Goal: Task Accomplishment & Management: Manage account settings

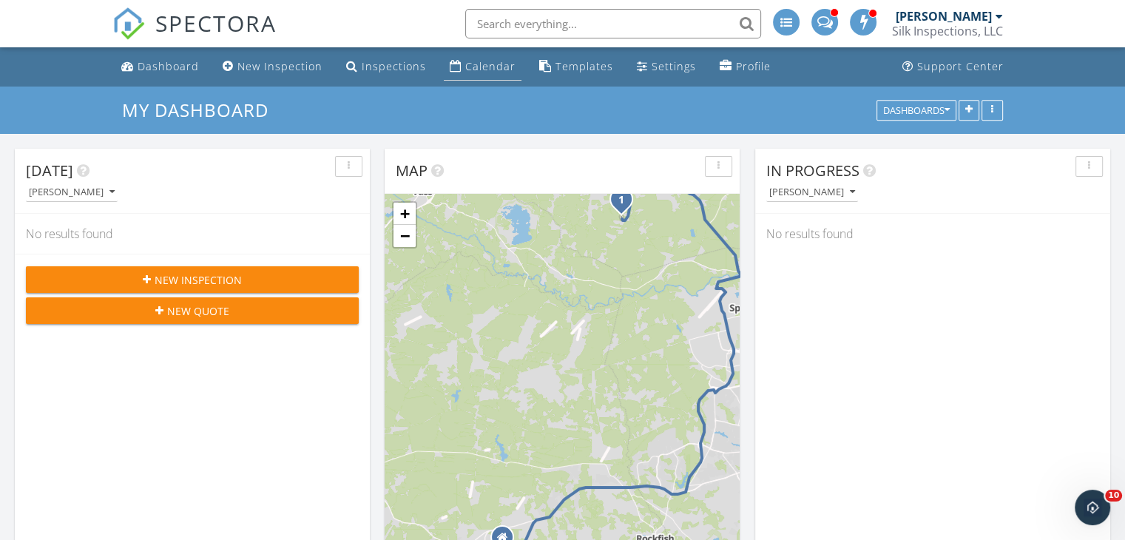
click at [467, 64] on div "Calendar" at bounding box center [490, 66] width 50 height 14
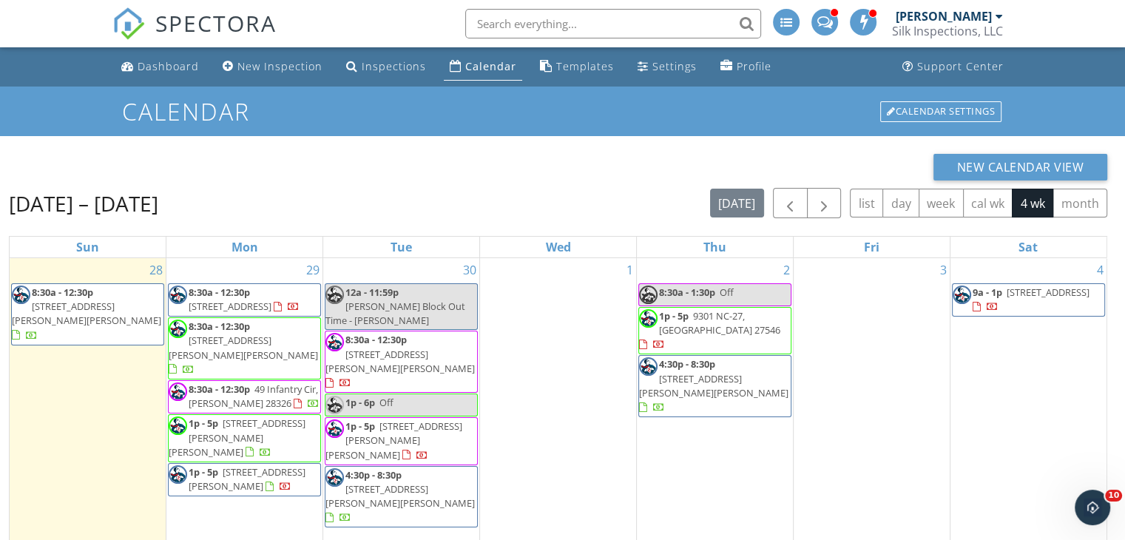
click at [715, 317] on span "9301 NC-27, Lillington 27546" at bounding box center [719, 322] width 121 height 27
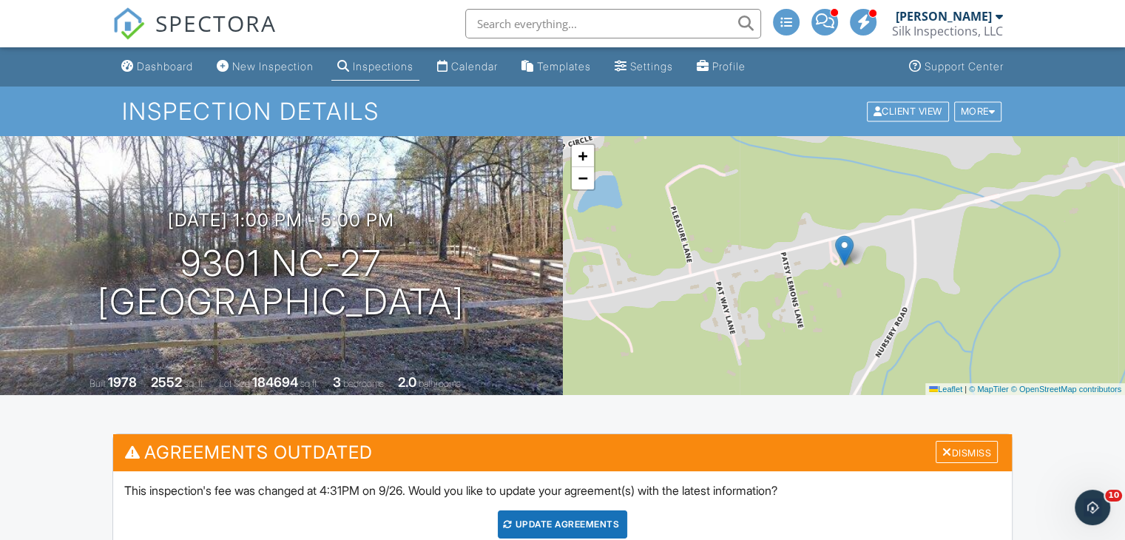
click at [818, 21] on span at bounding box center [824, 21] width 18 height 1
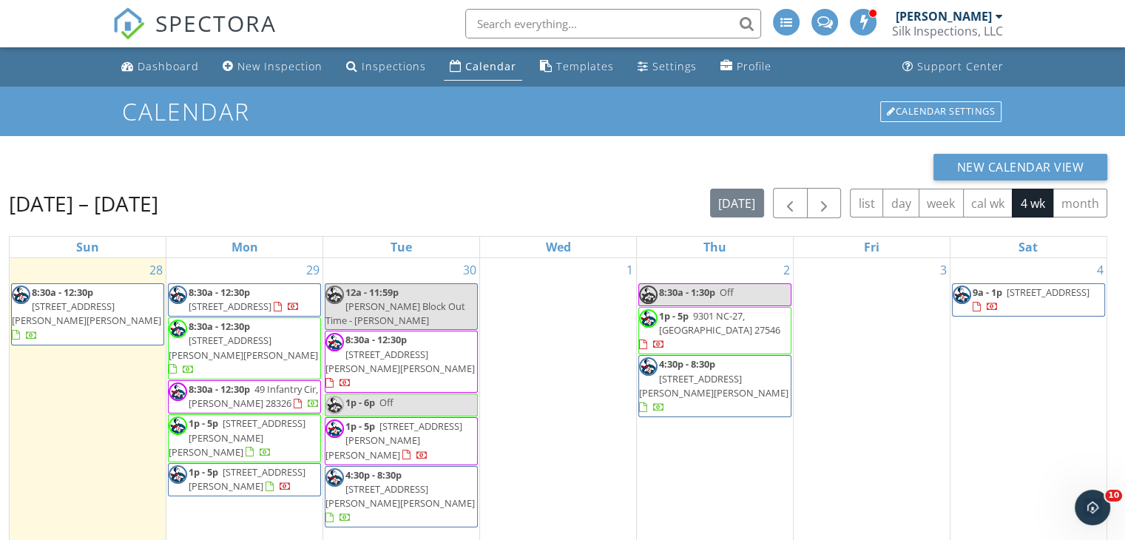
click at [236, 332] on span "8:30a - 12:30p" at bounding box center [219, 326] width 61 height 13
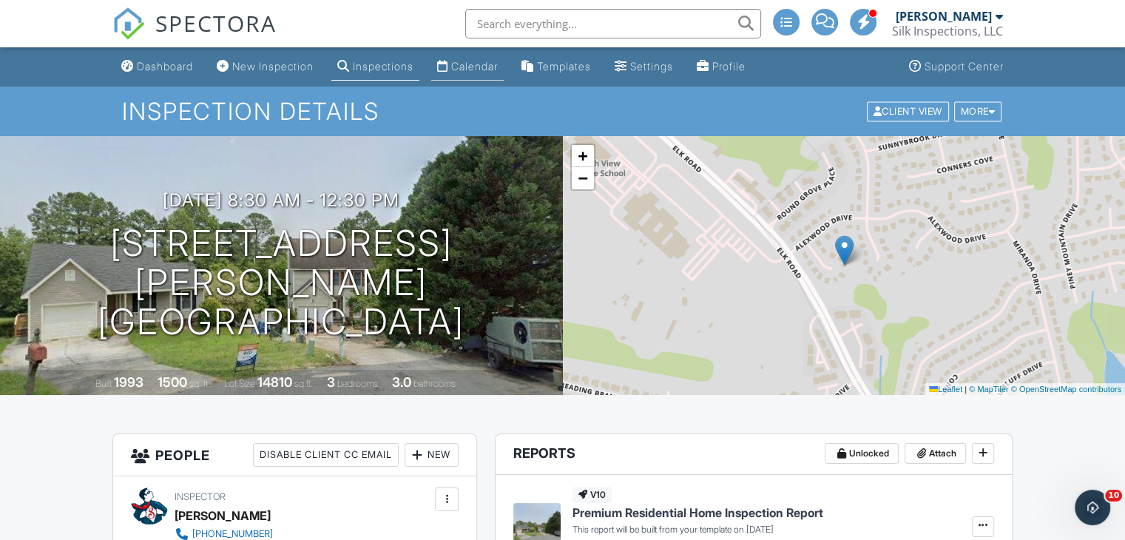
click at [494, 63] on div "Calendar" at bounding box center [474, 66] width 47 height 13
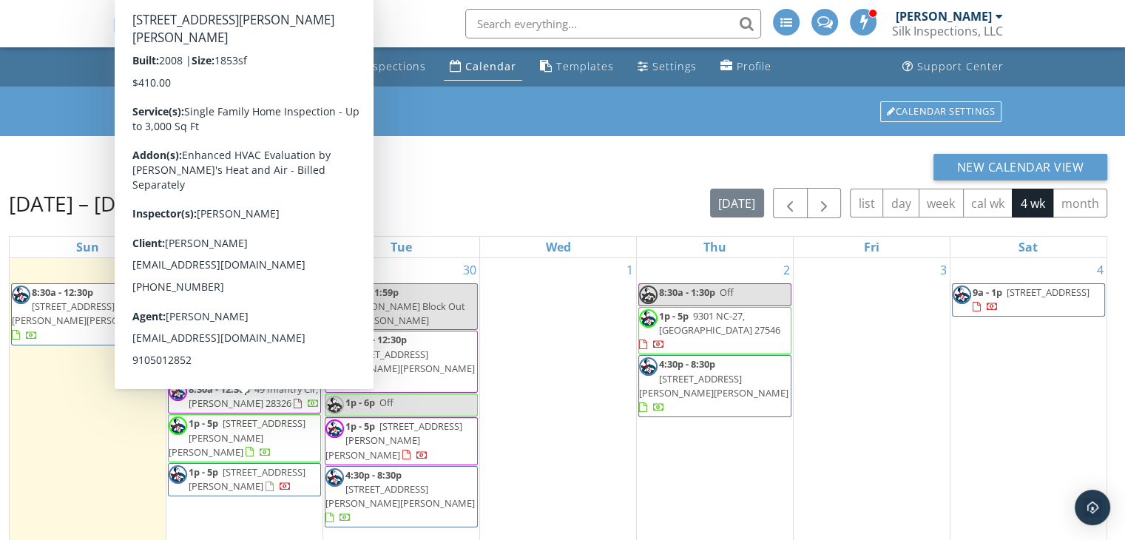
click at [239, 416] on span "1620 Pristine Ln, Hope Mills 28348" at bounding box center [237, 436] width 137 height 41
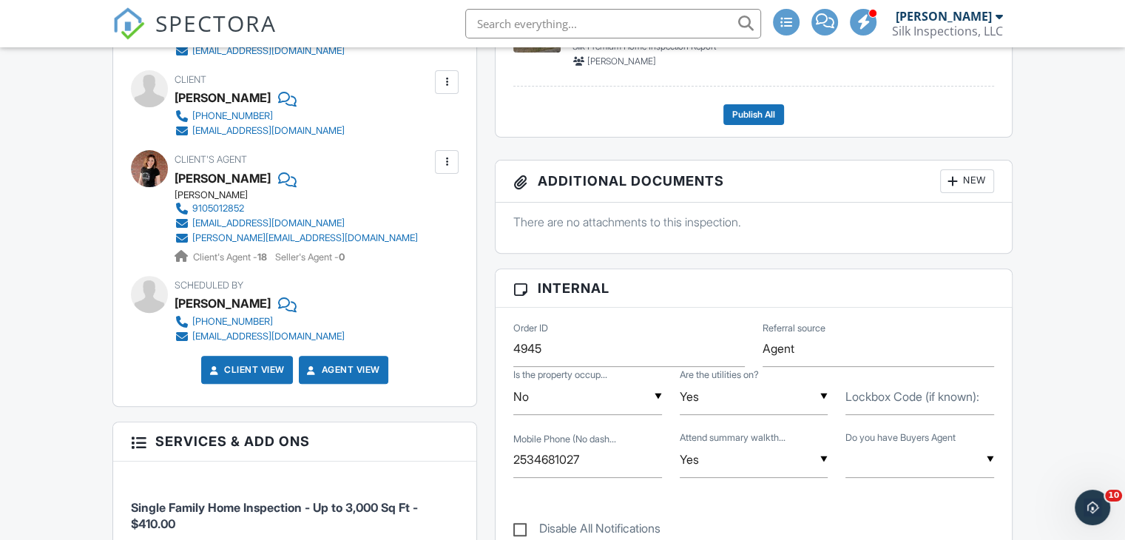
scroll to position [518, 0]
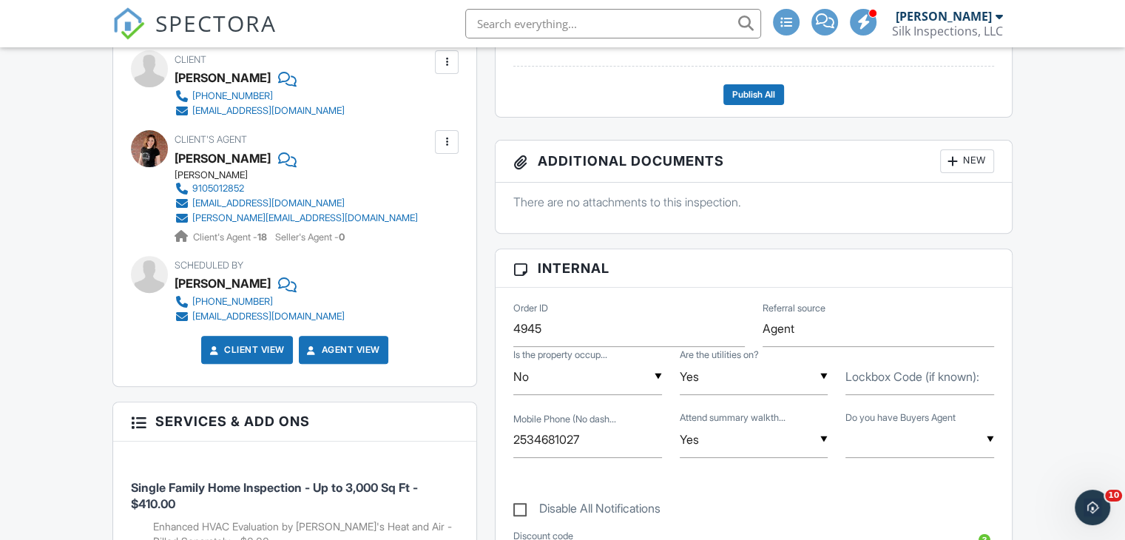
click at [922, 382] on label "Lockbox Code (if known):" at bounding box center [912, 376] width 134 height 16
click at [922, 382] on input "Lockbox Code (if known):" at bounding box center [919, 377] width 149 height 36
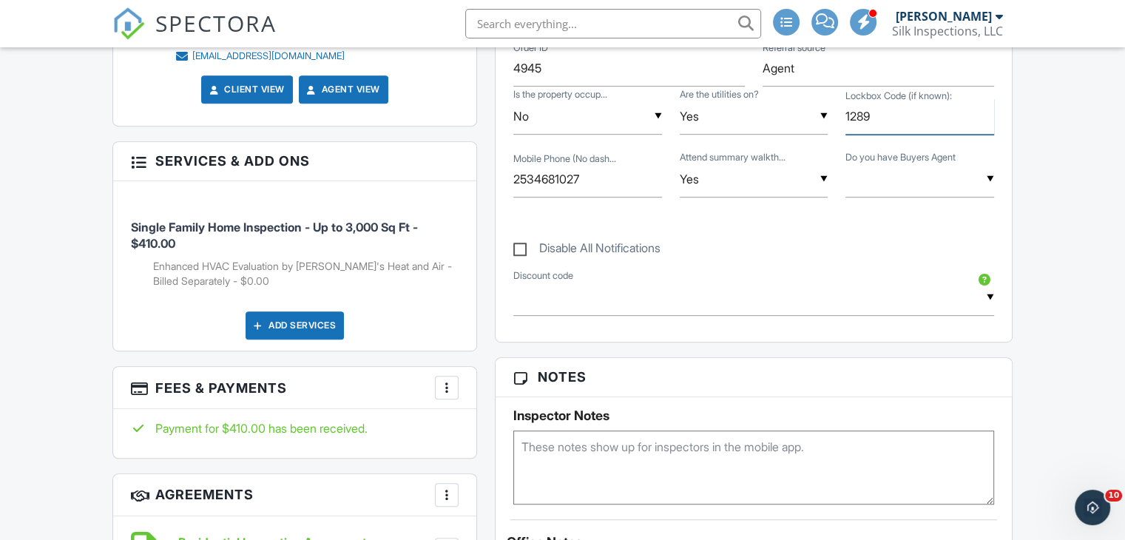
scroll to position [814, 0]
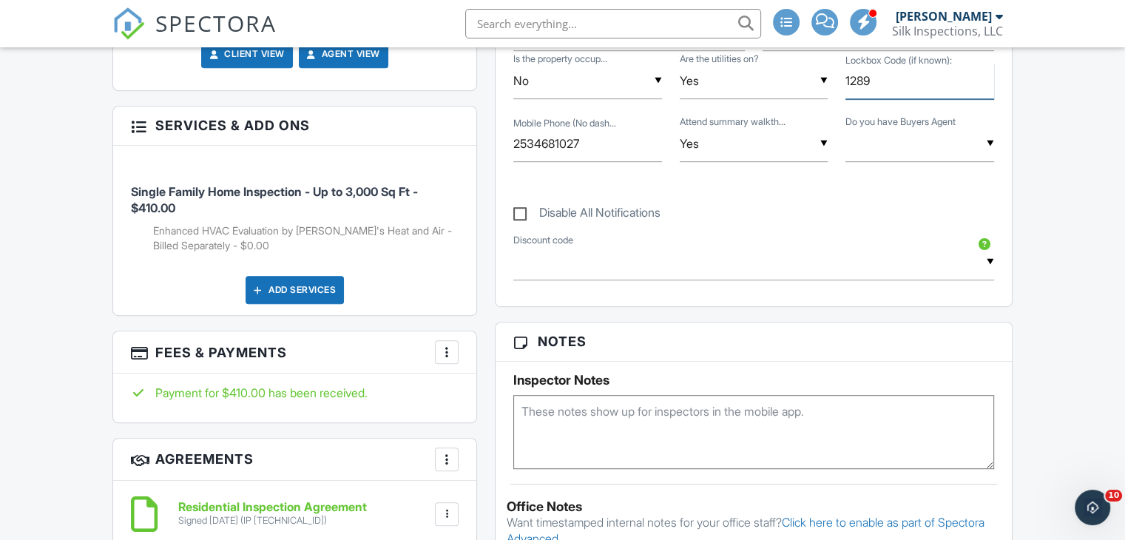
type input "1289"
click at [615, 424] on textarea at bounding box center [753, 432] width 481 height 74
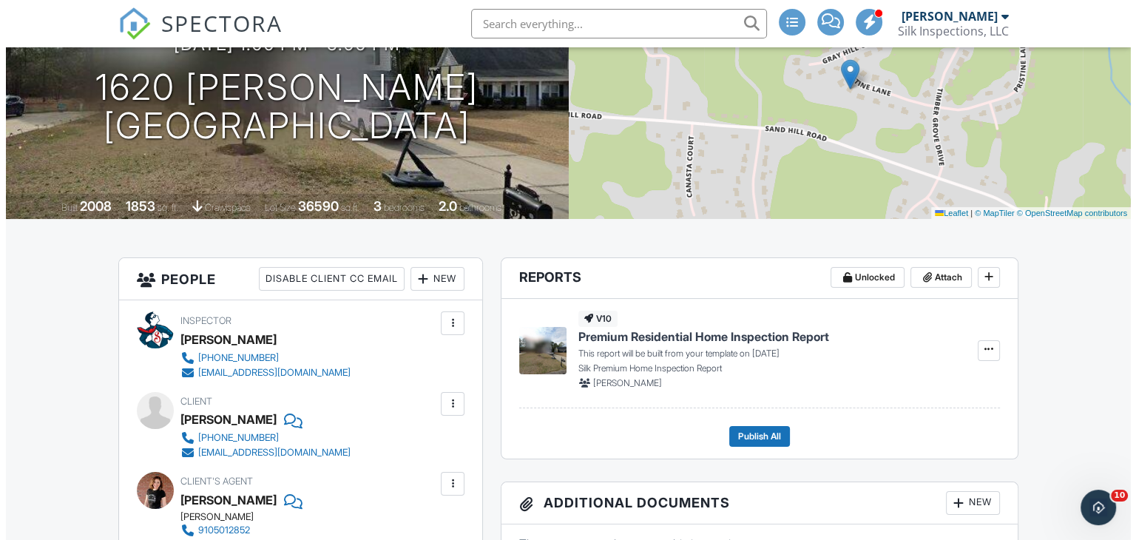
scroll to position [222, 0]
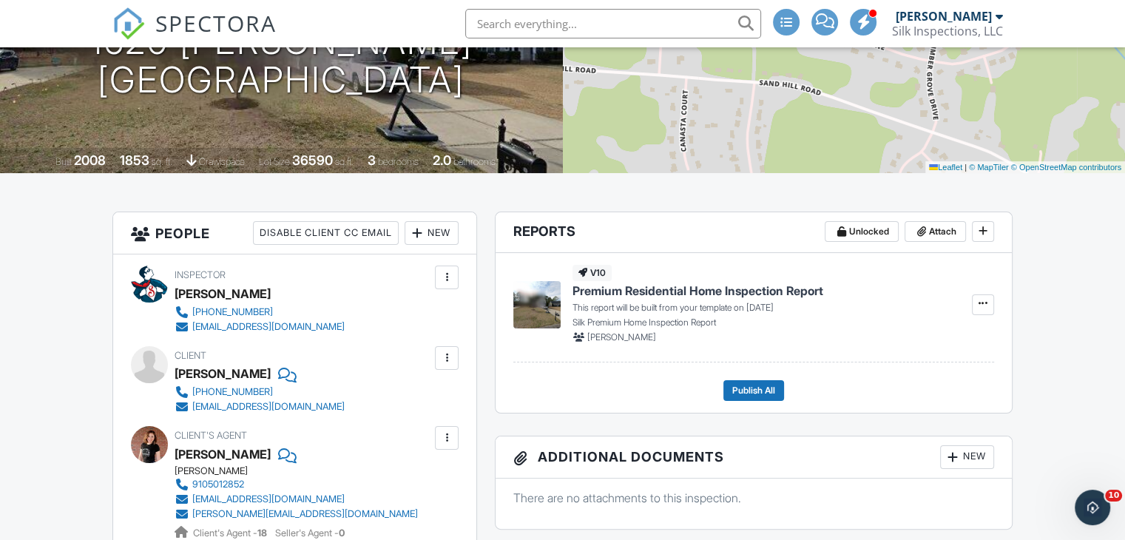
type textarea "LB 1289"
click at [445, 226] on div "New" at bounding box center [432, 233] width 54 height 24
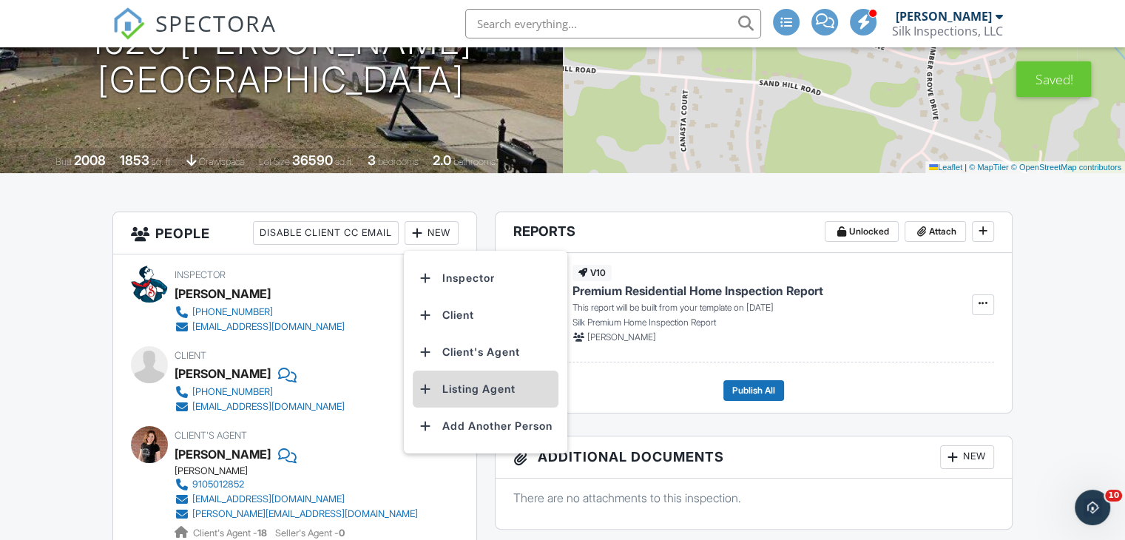
click at [467, 390] on li "Listing Agent" at bounding box center [486, 389] width 146 height 37
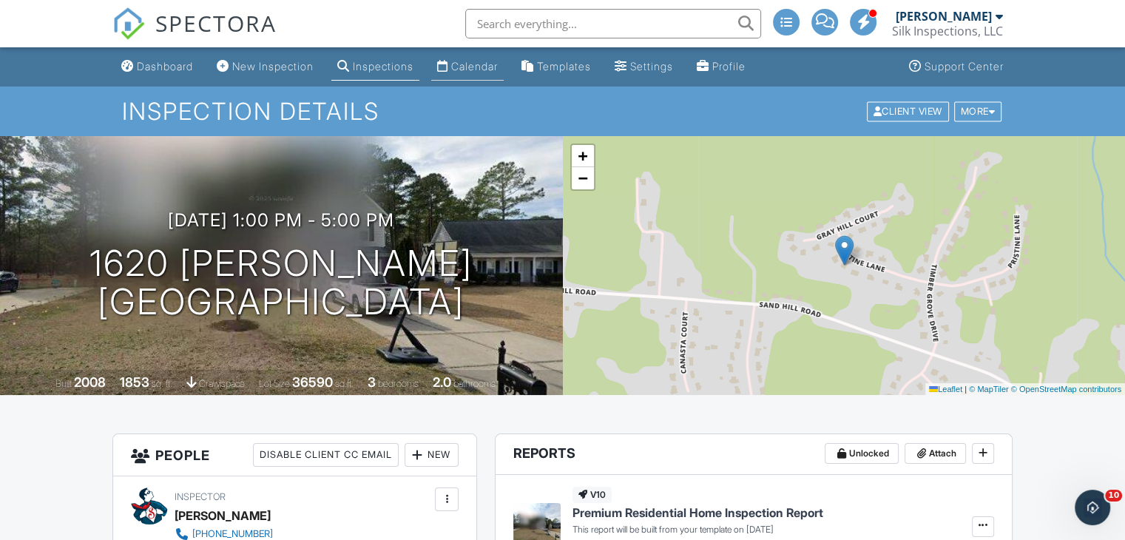
click at [467, 69] on div "Calendar" at bounding box center [474, 66] width 47 height 13
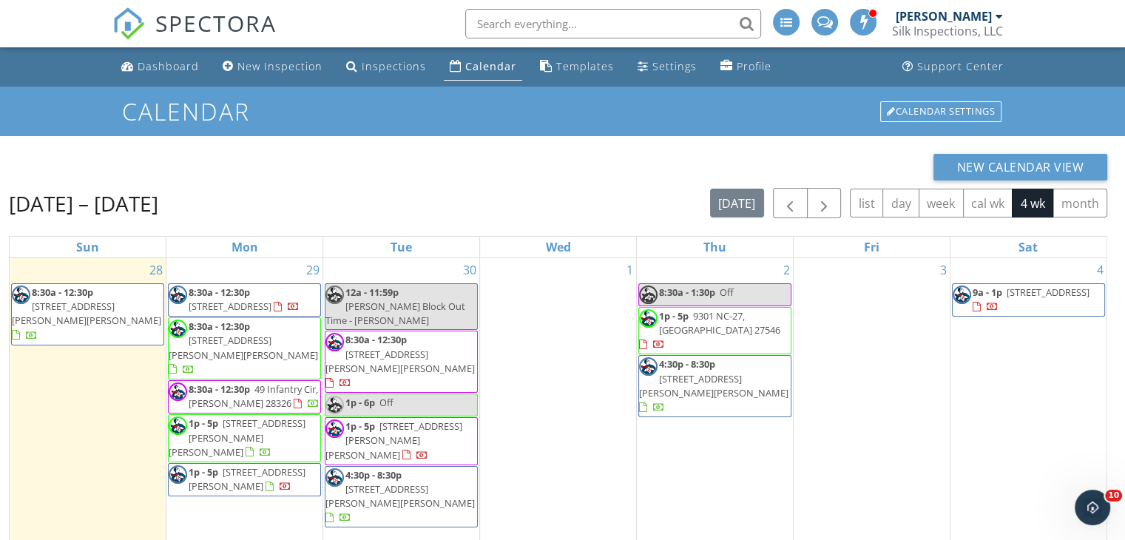
click at [241, 339] on span "[STREET_ADDRESS][PERSON_NAME][PERSON_NAME]" at bounding box center [243, 347] width 149 height 27
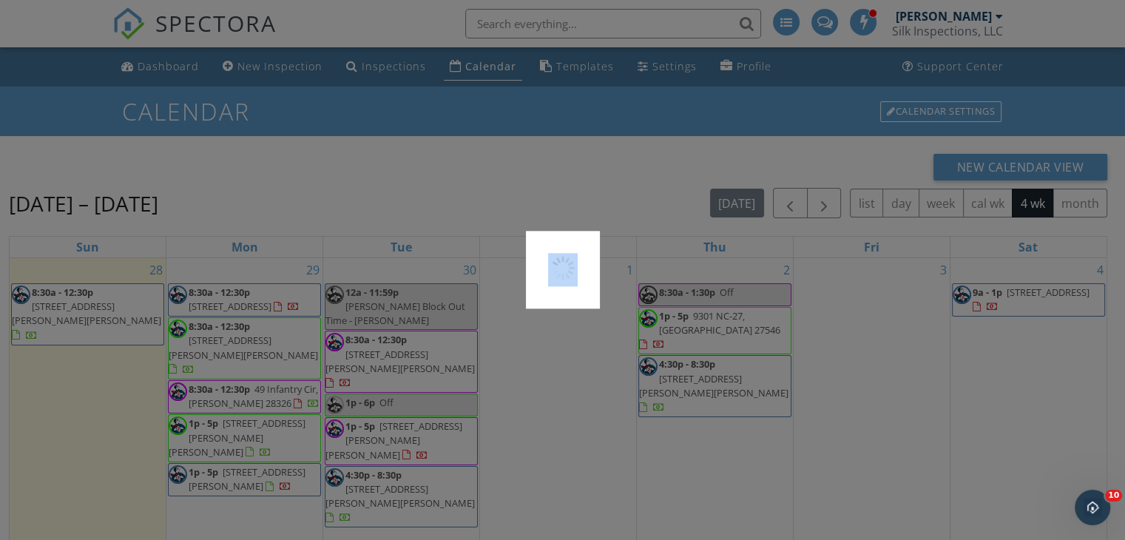
click at [241, 339] on div at bounding box center [562, 270] width 1125 height 540
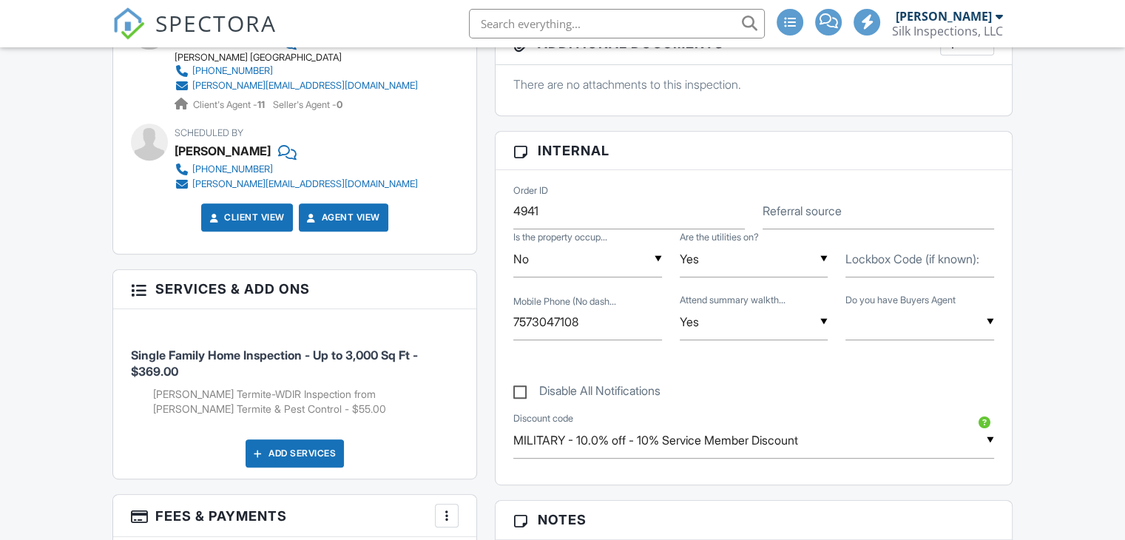
click at [878, 255] on label "Lockbox Code (if known):" at bounding box center [912, 259] width 134 height 16
click at [878, 255] on input "Lockbox Code (if known):" at bounding box center [919, 259] width 149 height 36
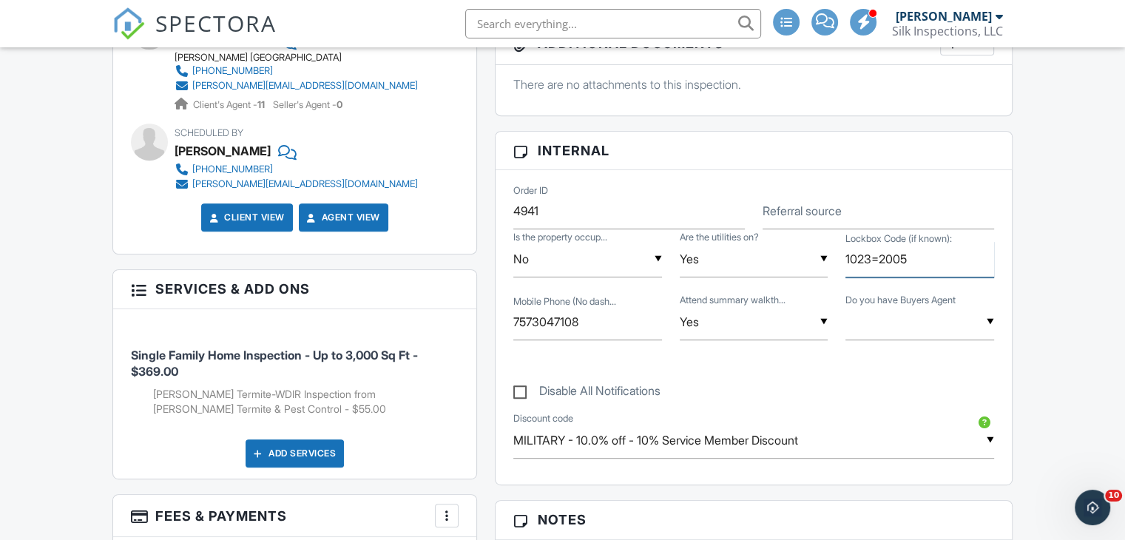
click at [878, 255] on input "1023=2005" at bounding box center [919, 259] width 149 height 36
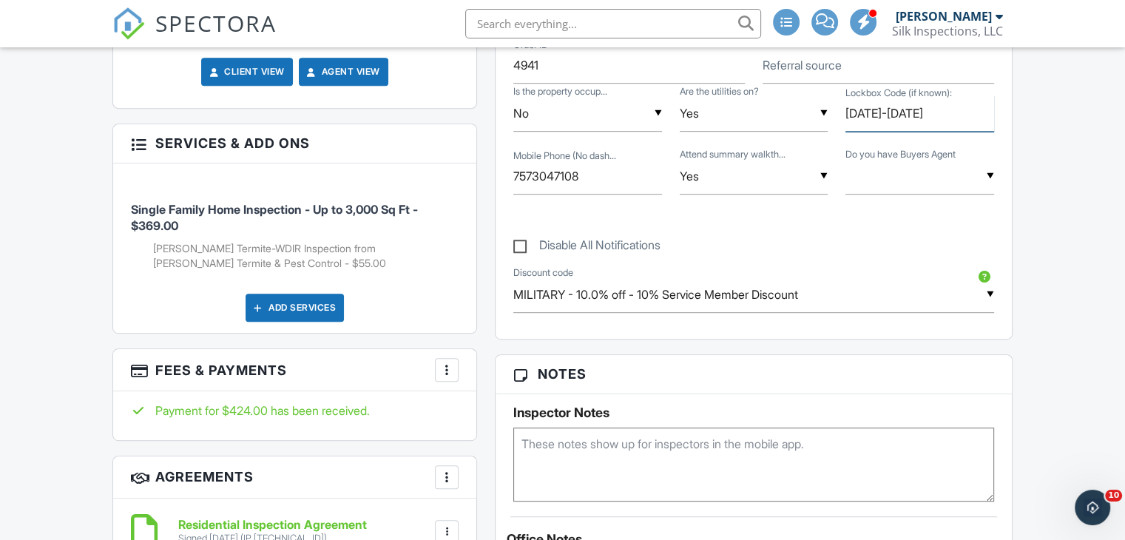
scroll to position [783, 0]
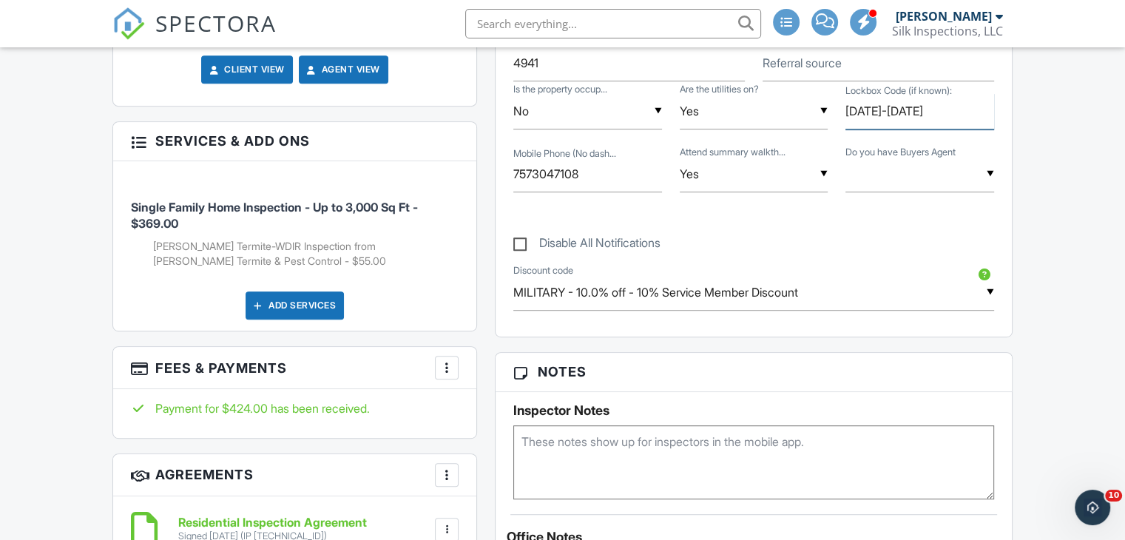
type input "1023-2005"
click at [603, 470] on textarea at bounding box center [753, 462] width 481 height 74
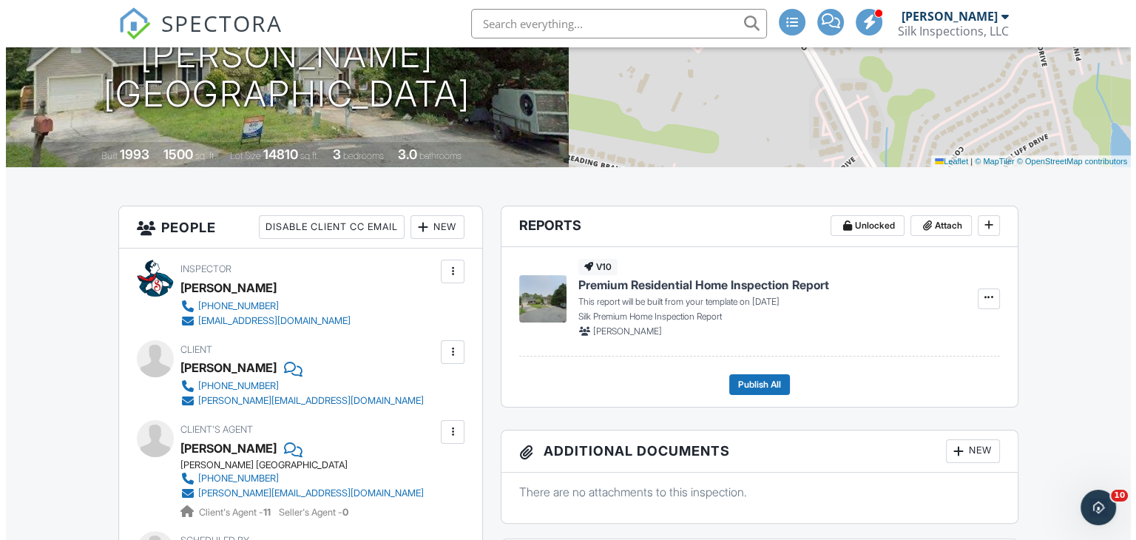
scroll to position [192, 0]
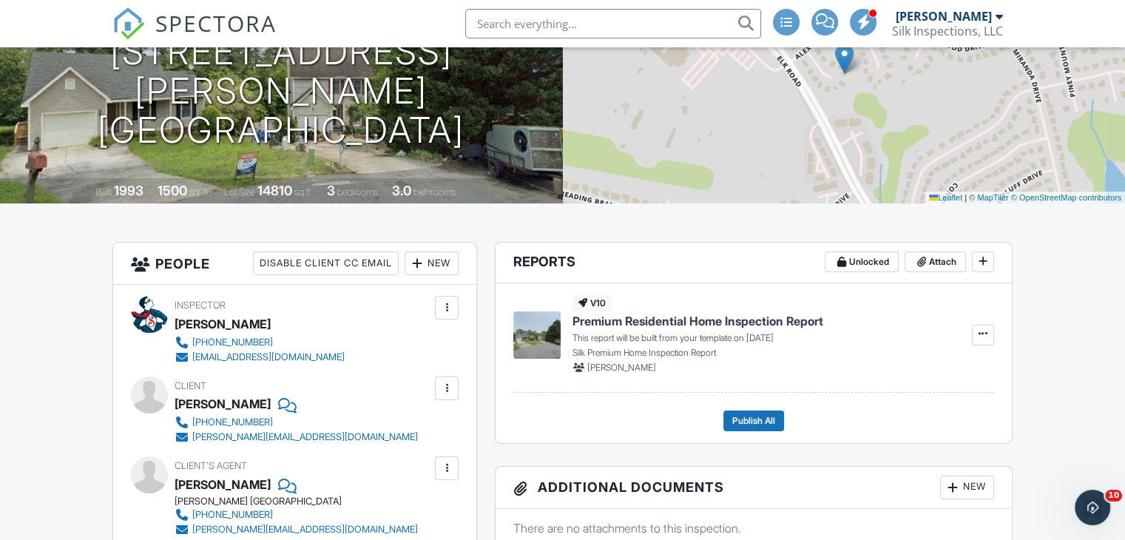
type textarea "LB 1023-2005"
click at [422, 252] on div "New" at bounding box center [432, 263] width 54 height 24
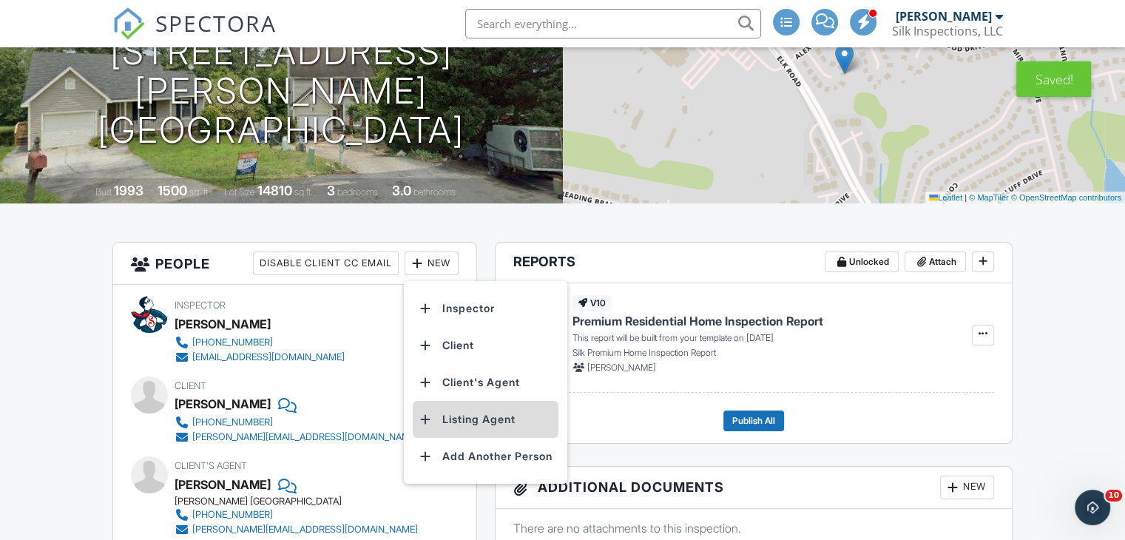
click at [467, 421] on li "Listing Agent" at bounding box center [486, 419] width 146 height 37
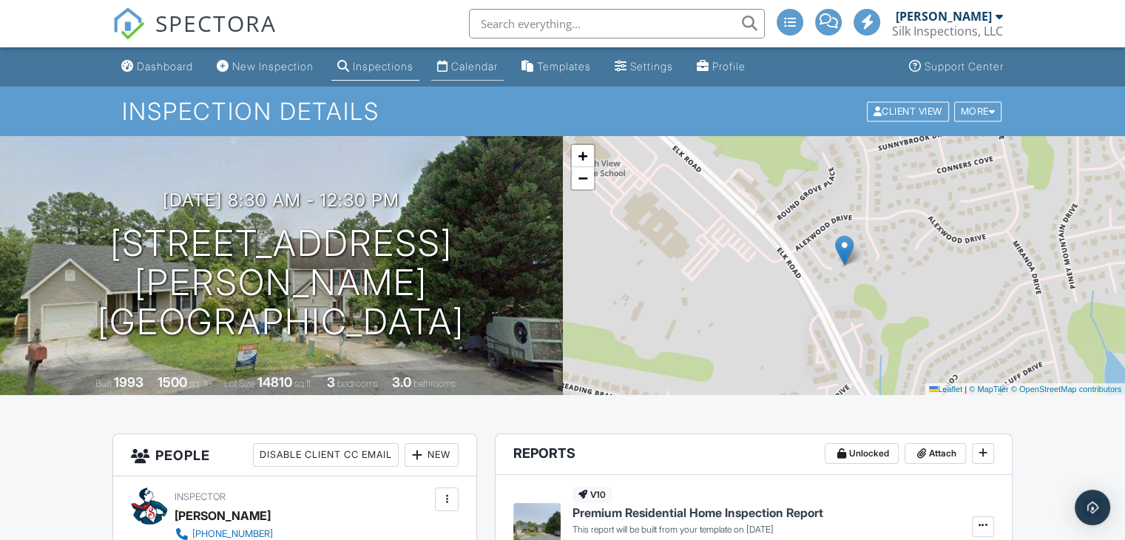
click at [504, 58] on link "Calendar" at bounding box center [467, 66] width 72 height 27
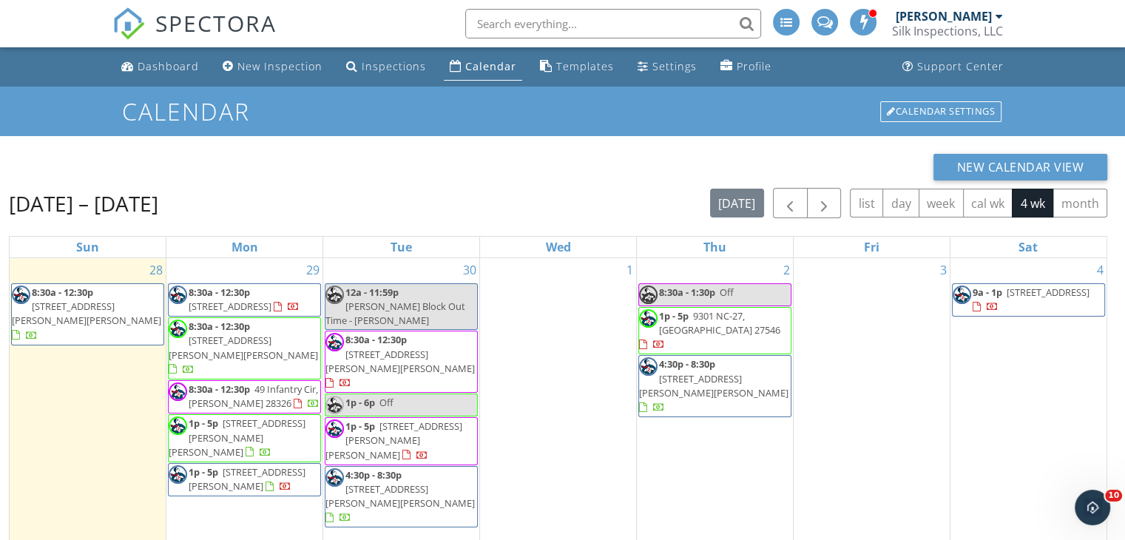
click at [713, 317] on span "9301 NC-27, Lillington 27546" at bounding box center [719, 322] width 121 height 27
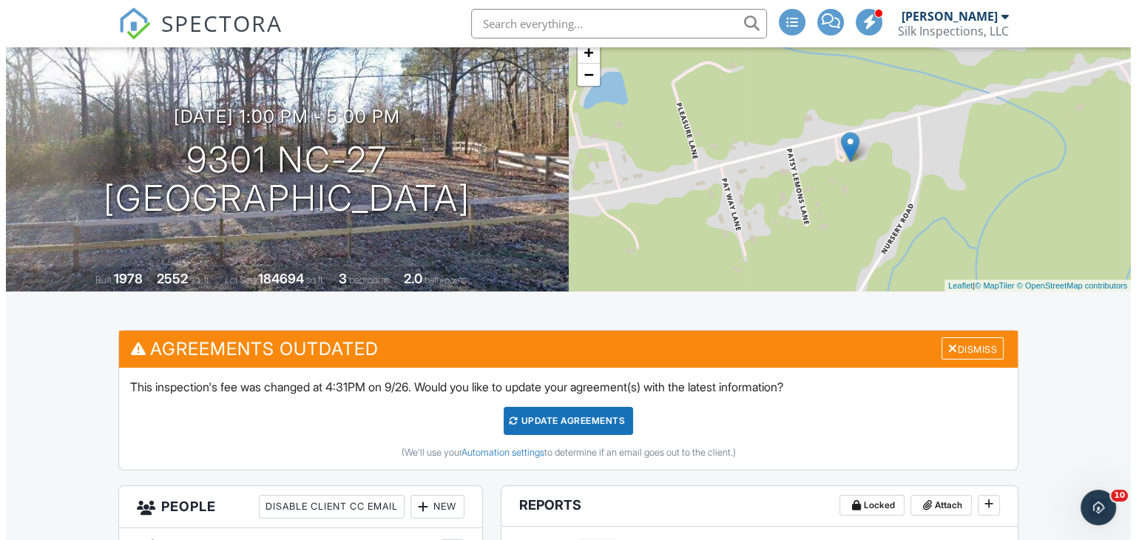
scroll to position [370, 0]
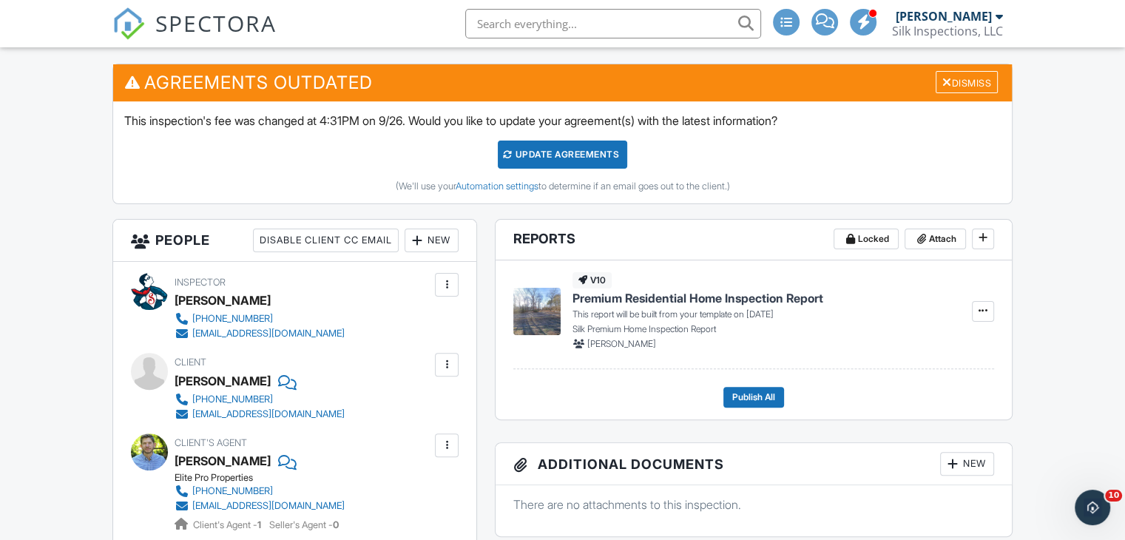
click at [436, 237] on div "New" at bounding box center [432, 241] width 54 height 24
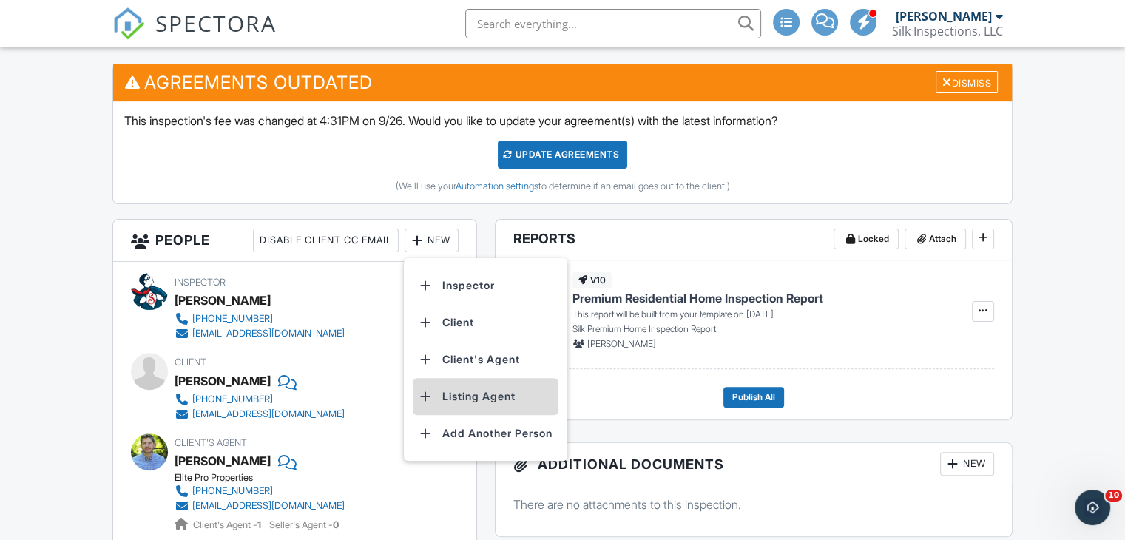
click at [490, 394] on li "Listing Agent" at bounding box center [486, 396] width 146 height 37
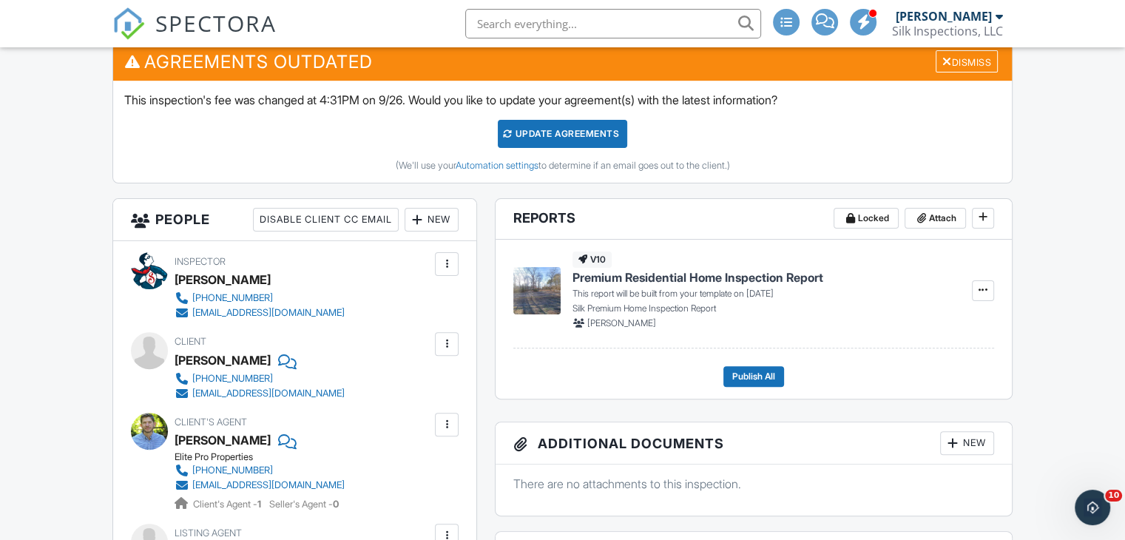
scroll to position [296, 0]
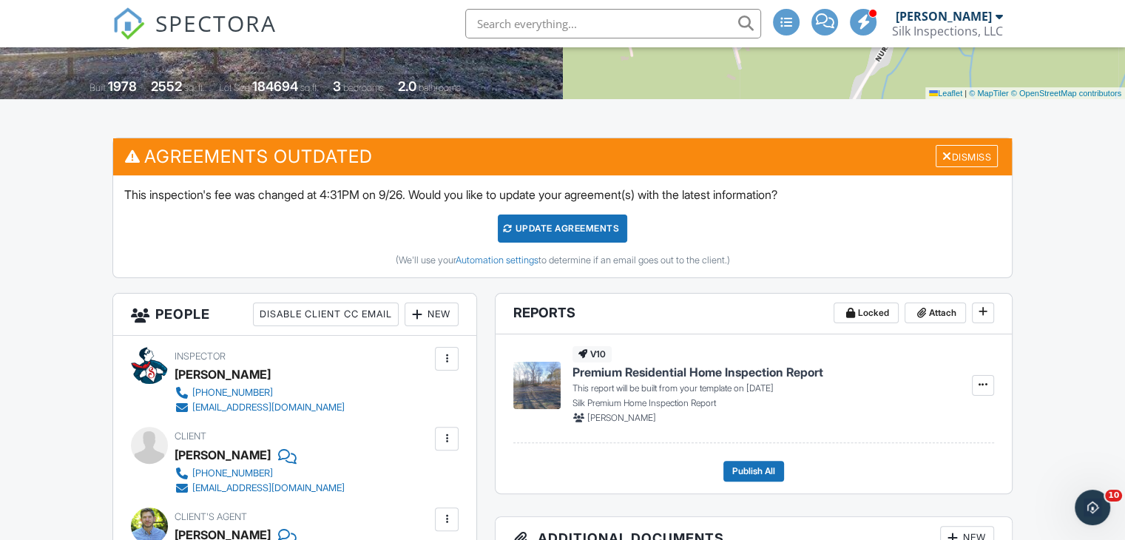
click at [533, 231] on div "Update Agreements" at bounding box center [562, 228] width 129 height 28
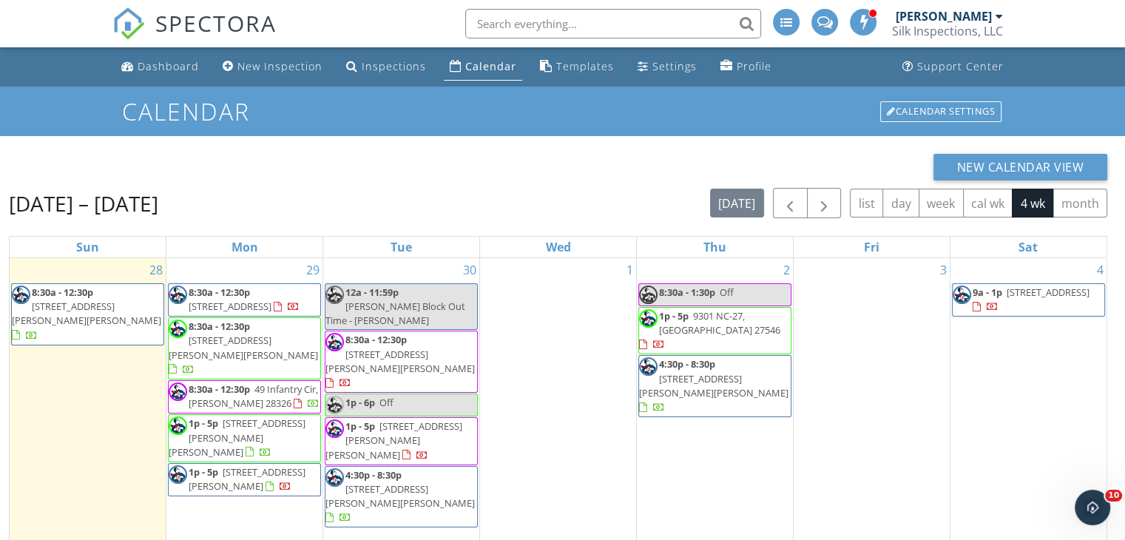
click at [224, 304] on span "[STREET_ADDRESS]" at bounding box center [230, 306] width 83 height 13
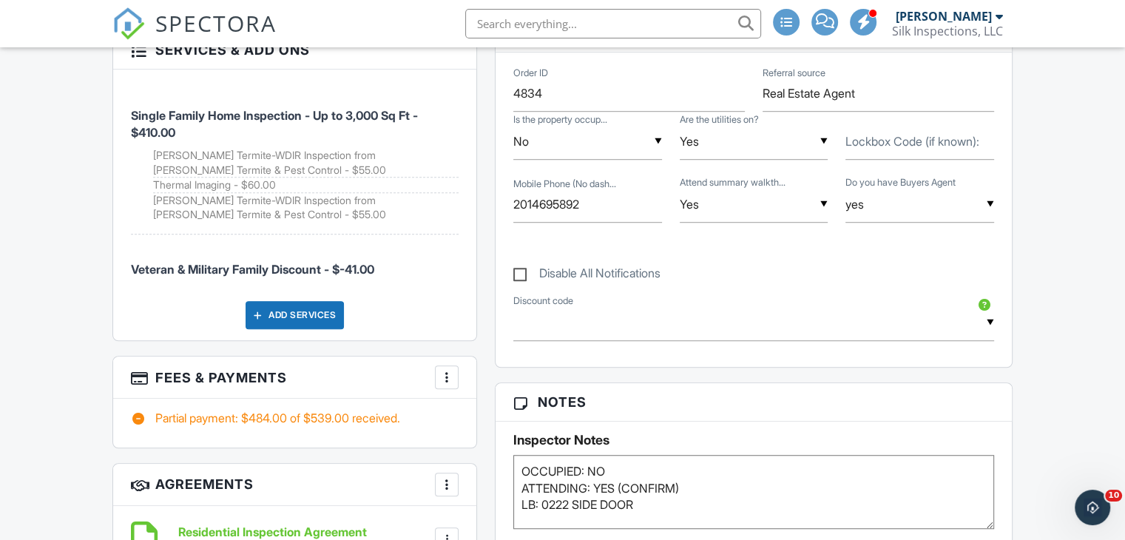
scroll to position [888, 0]
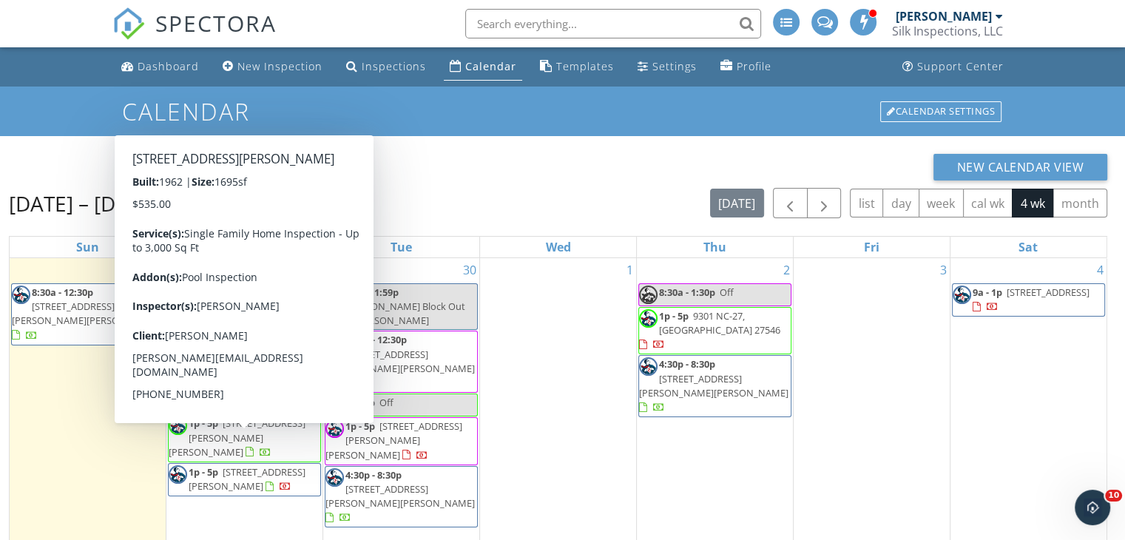
click at [243, 465] on span "[STREET_ADDRESS][PERSON_NAME]" at bounding box center [247, 478] width 117 height 27
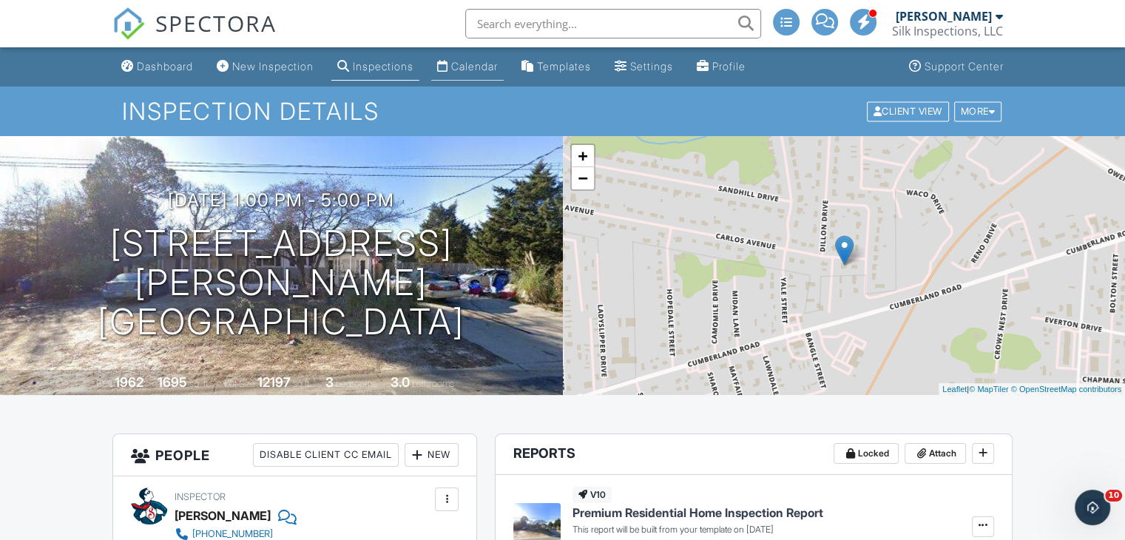
click at [487, 59] on link "Calendar" at bounding box center [467, 66] width 72 height 27
